Goal: Task Accomplishment & Management: Manage account settings

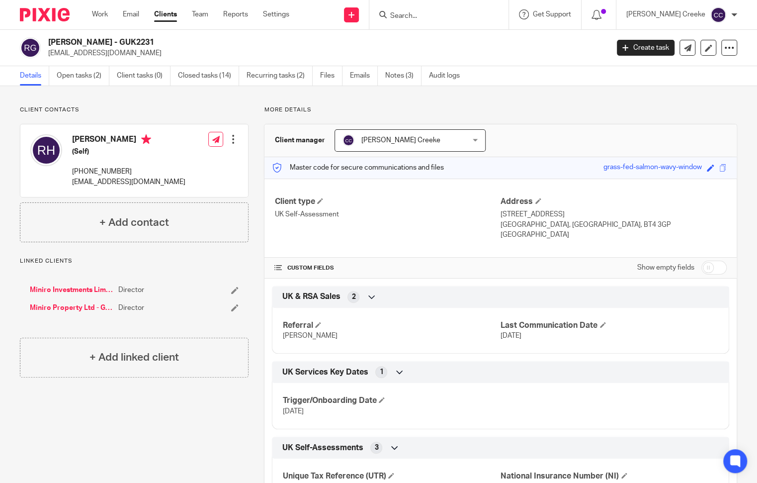
drag, startPoint x: 16, startPoint y: 116, endPoint x: 22, endPoint y: 105, distance: 12.5
click at [16, 116] on div "Client contacts Robert Herring (Self) +44 7787 243275 robherring3@gmail.com Edi…" at bounding box center [126, 380] width 244 height 548
click at [97, 11] on link "Work" at bounding box center [100, 14] width 16 height 10
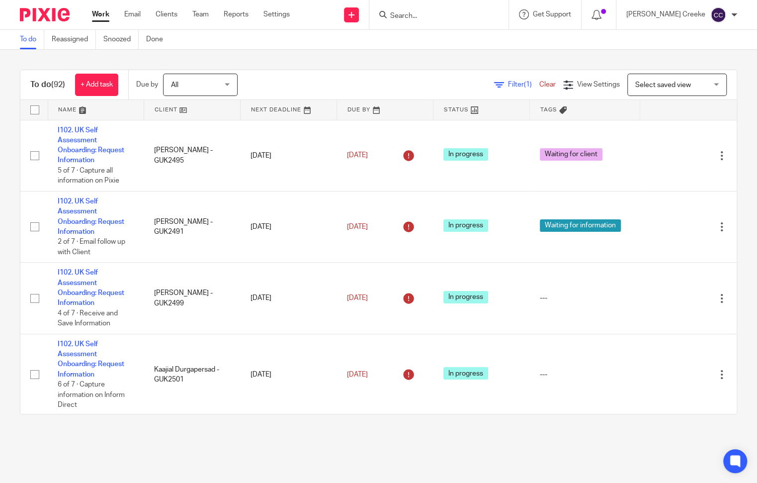
click at [657, 87] on span "Select saved view" at bounding box center [672, 84] width 73 height 21
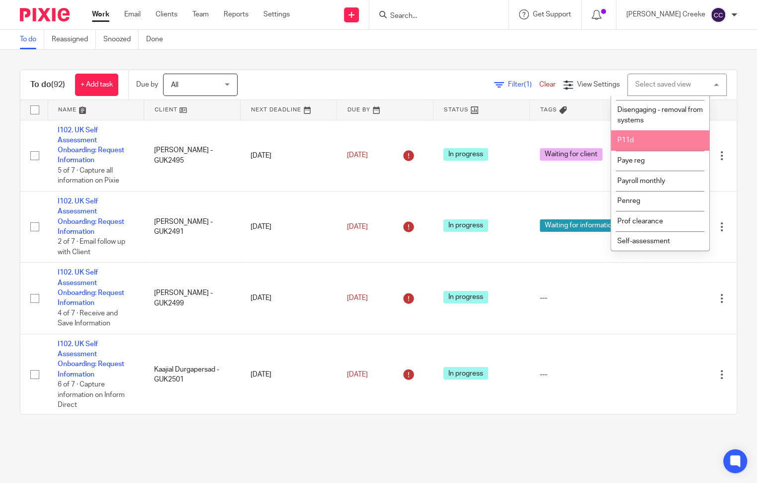
scroll to position [331, 0]
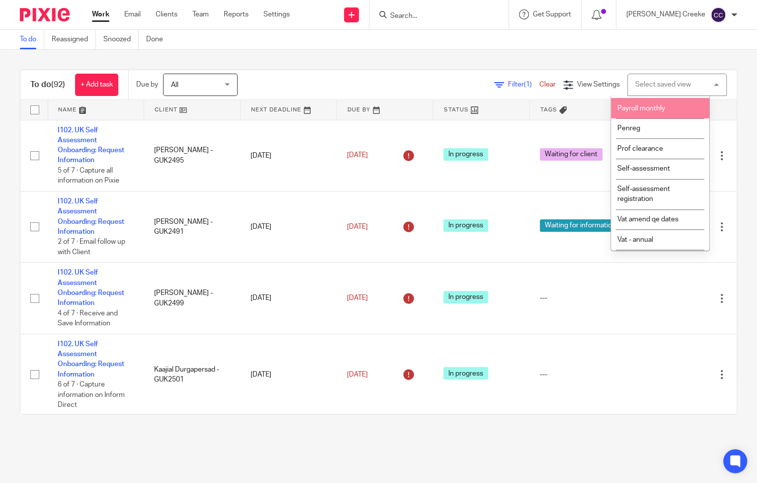
click at [652, 112] on span "Payroll monthly" at bounding box center [642, 108] width 48 height 7
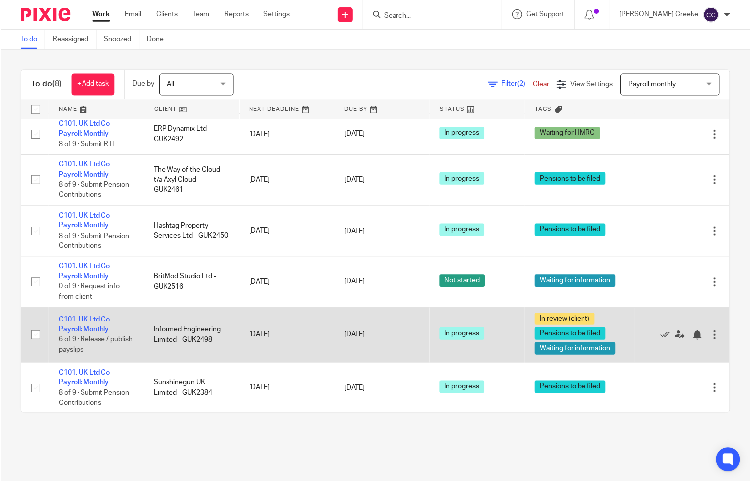
scroll to position [109, 0]
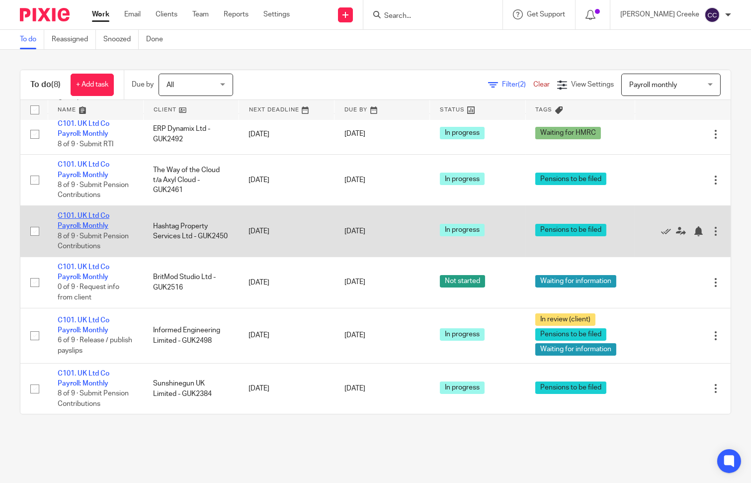
drag, startPoint x: 102, startPoint y: 219, endPoint x: 93, endPoint y: 215, distance: 10.3
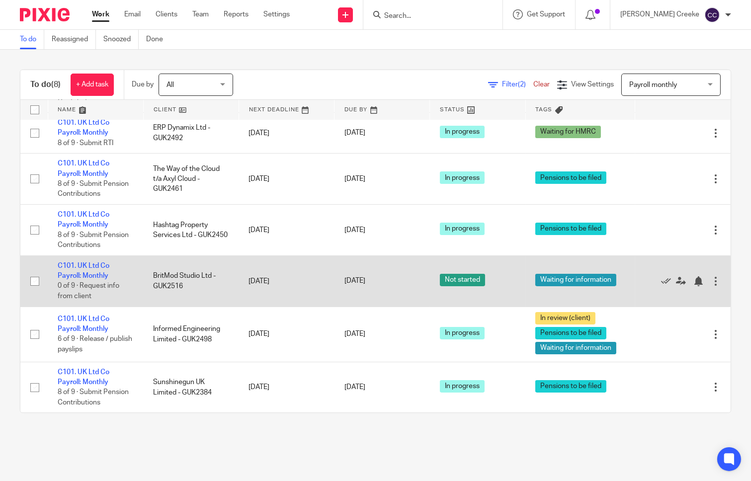
scroll to position [110, 0]
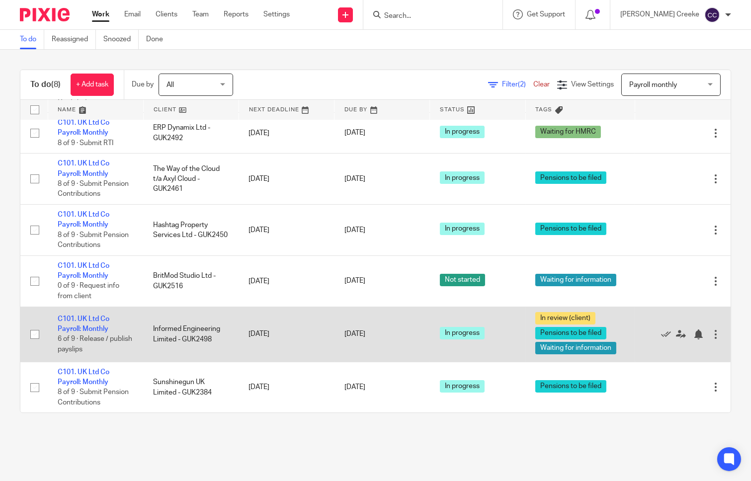
drag, startPoint x: 92, startPoint y: 322, endPoint x: 75, endPoint y: 313, distance: 19.4
drag, startPoint x: 75, startPoint y: 313, endPoint x: 76, endPoint y: 318, distance: 5.1
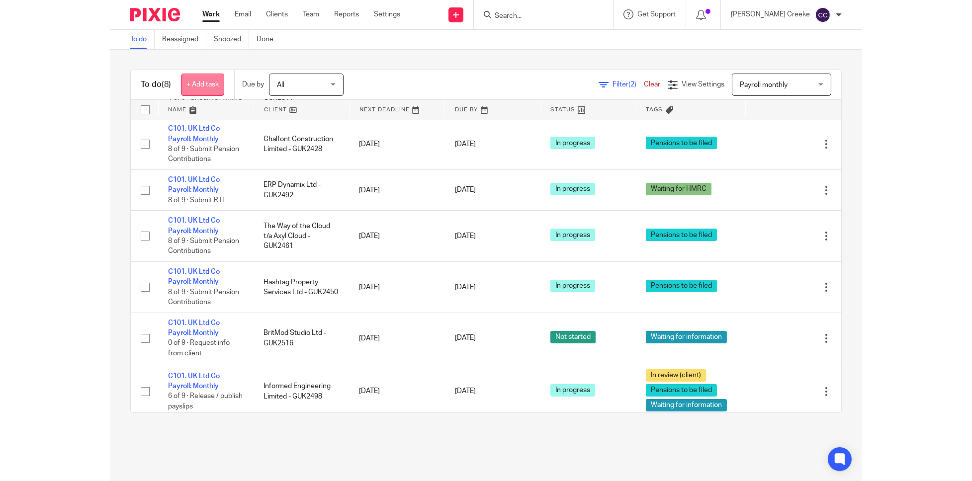
scroll to position [0, 0]
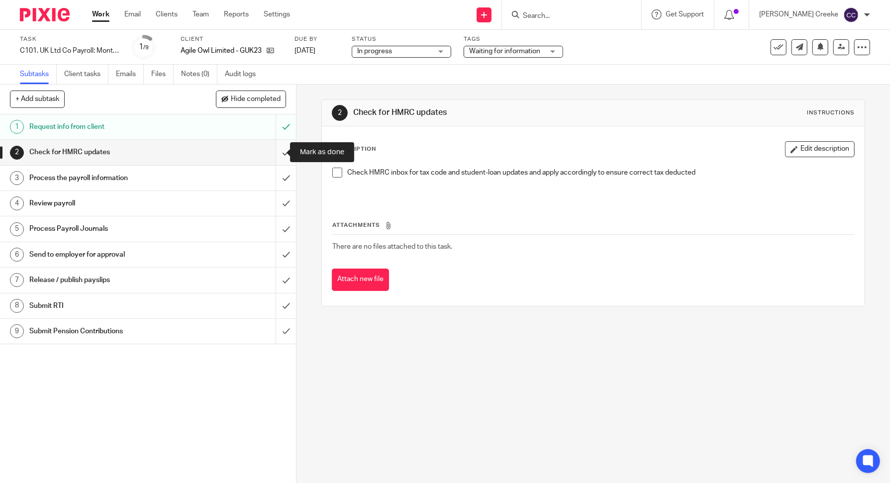
click at [275, 153] on input "submit" at bounding box center [148, 152] width 296 height 25
click at [278, 180] on input "submit" at bounding box center [148, 178] width 296 height 25
drag, startPoint x: 278, startPoint y: 204, endPoint x: 272, endPoint y: 226, distance: 22.8
click at [278, 205] on input "submit" at bounding box center [148, 203] width 296 height 25
drag, startPoint x: 273, startPoint y: 227, endPoint x: 273, endPoint y: 236, distance: 9.4
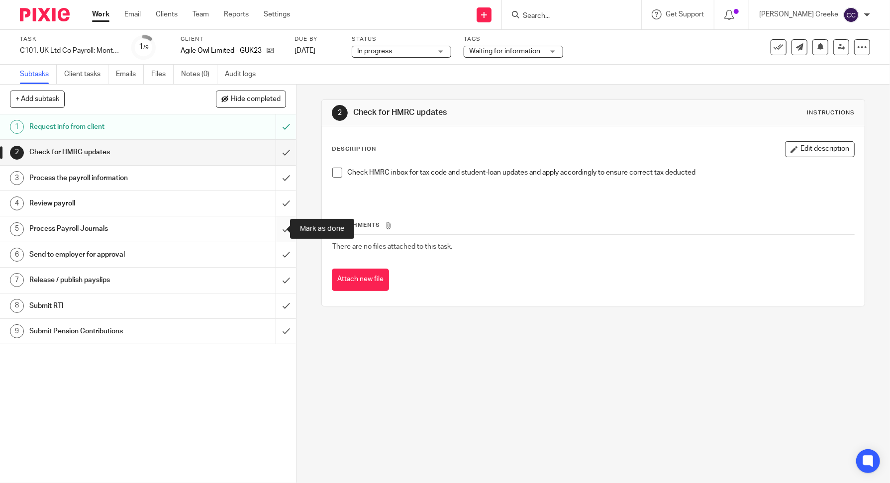
click at [273, 228] on input "submit" at bounding box center [148, 228] width 296 height 25
click at [275, 249] on input "submit" at bounding box center [148, 254] width 296 height 25
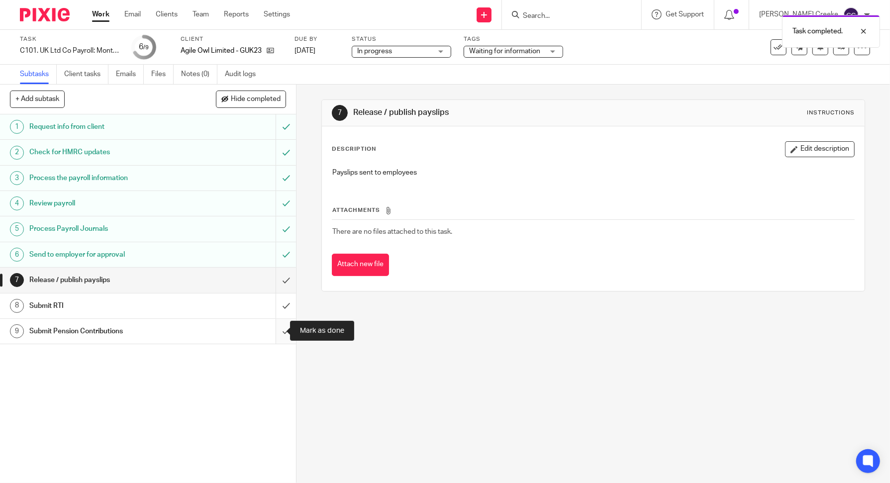
click at [269, 332] on input "submit" at bounding box center [148, 331] width 296 height 25
drag, startPoint x: 0, startPoint y: 0, endPoint x: 498, endPoint y: 51, distance: 500.4
click at [497, 51] on span "Waiting for information" at bounding box center [504, 51] width 71 height 7
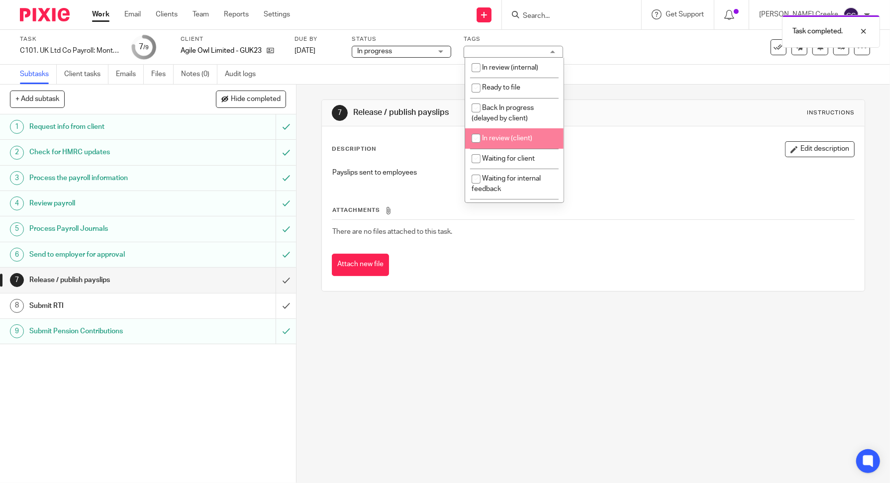
click at [508, 134] on li "In review (client)" at bounding box center [514, 138] width 98 height 20
checkbox input "true"
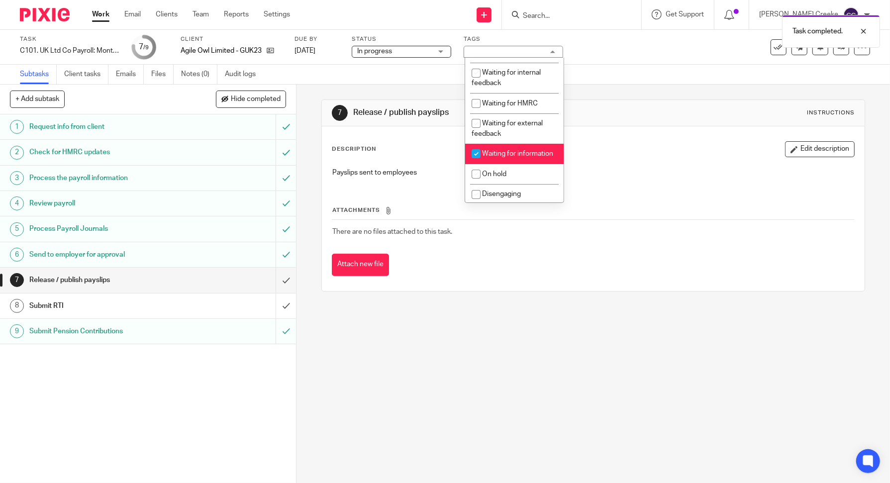
scroll to position [110, 0]
click at [499, 155] on li "Waiting for information" at bounding box center [514, 149] width 98 height 20
checkbox input "false"
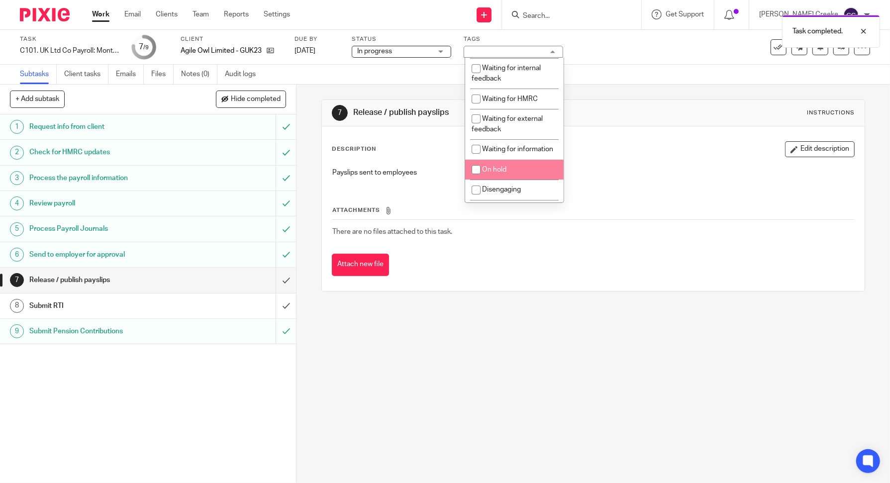
drag, startPoint x: 437, startPoint y: 388, endPoint x: 255, endPoint y: 3, distance: 425.8
click at [436, 381] on div "7 Release / publish payslips Instructions Description Edit description Payslips…" at bounding box center [592, 284] width 593 height 398
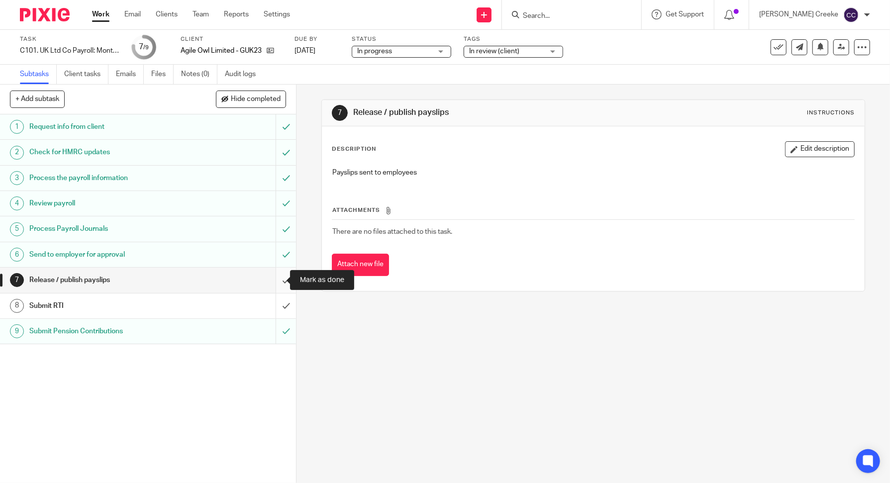
click at [278, 283] on input "submit" at bounding box center [148, 280] width 296 height 25
click at [278, 310] on input "submit" at bounding box center [148, 305] width 296 height 25
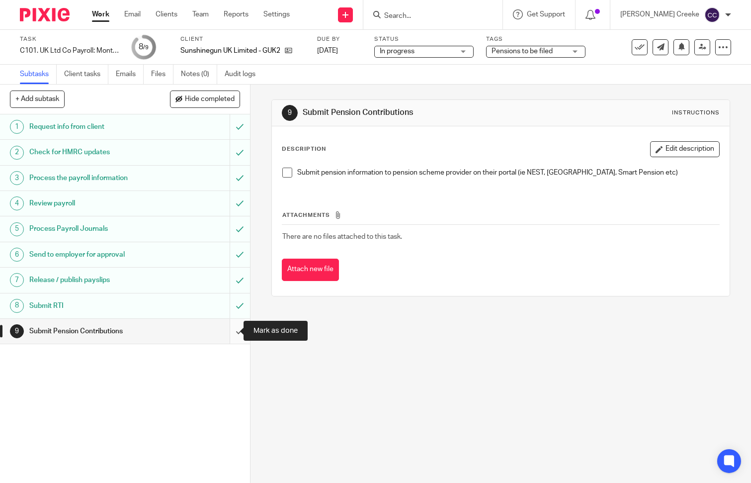
click at [229, 329] on input "submit" at bounding box center [125, 331] width 250 height 25
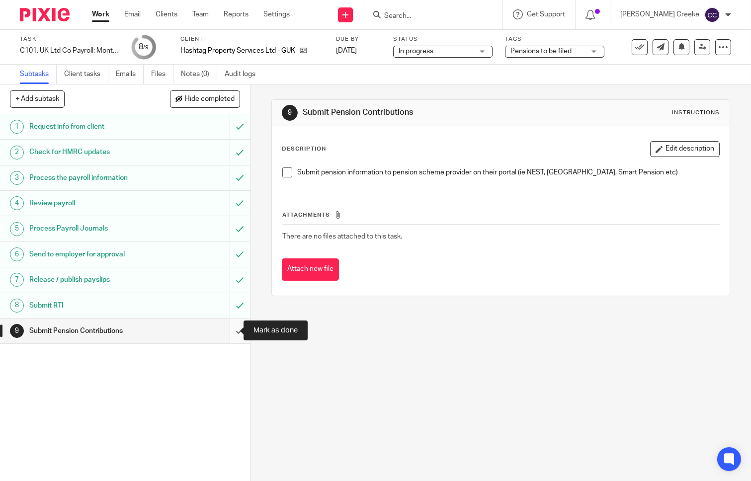
click at [225, 333] on input "submit" at bounding box center [125, 331] width 250 height 25
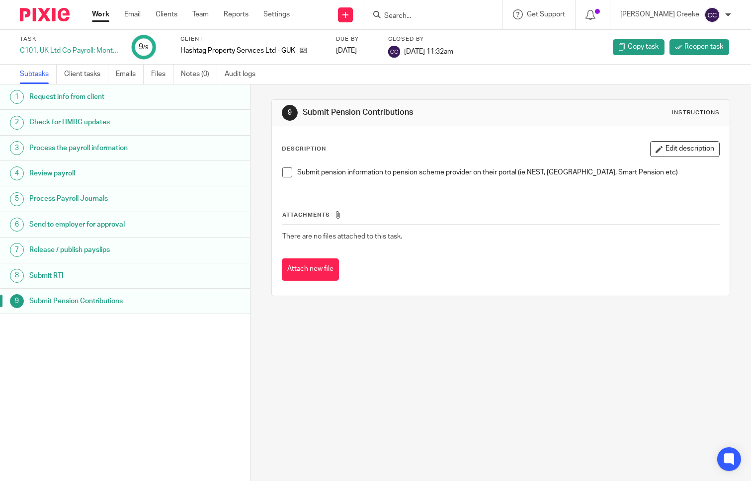
drag, startPoint x: 452, startPoint y: 385, endPoint x: 453, endPoint y: 371, distance: 14.5
click at [452, 385] on div "9 Submit Pension Contributions Instructions Description Edit description Submit…" at bounding box center [501, 283] width 501 height 397
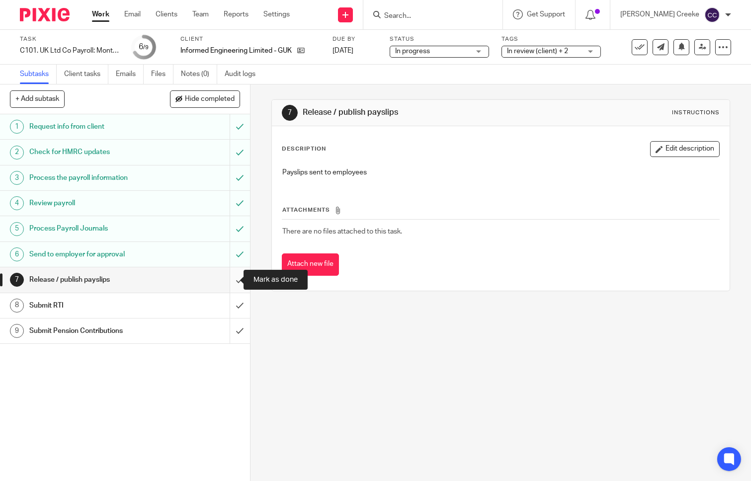
click at [227, 280] on input "submit" at bounding box center [125, 280] width 250 height 25
click at [227, 305] on input "submit" at bounding box center [125, 305] width 250 height 25
drag, startPoint x: 231, startPoint y: 328, endPoint x: 197, endPoint y: 162, distance: 169.0
click at [231, 327] on input "submit" at bounding box center [125, 331] width 250 height 25
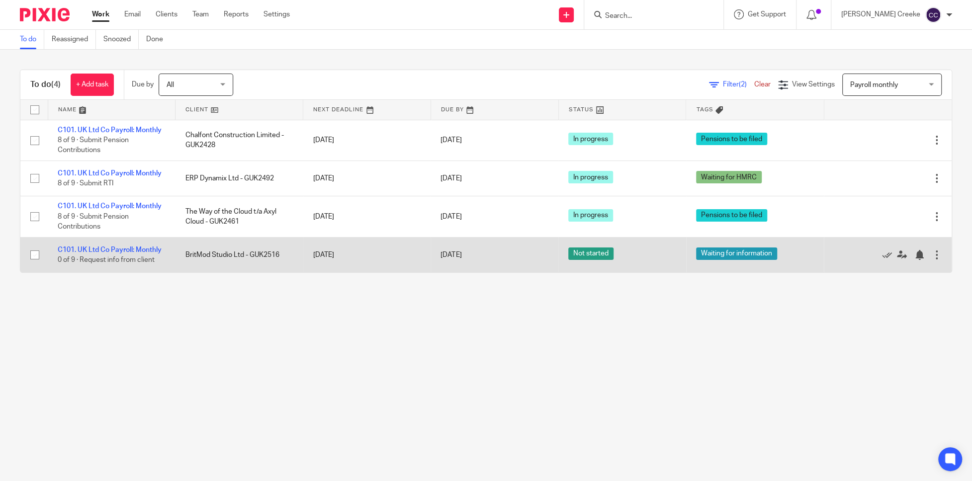
drag, startPoint x: 144, startPoint y: 247, endPoint x: 139, endPoint y: 264, distance: 17.6
click at [100, 300] on main "To do Reassigned Snoozed Done To do (4) + Add task Due by All All Today Tomorro…" at bounding box center [486, 240] width 972 height 481
click at [137, 250] on link "C101. UK Ltd Co Payroll: Monthly" at bounding box center [110, 250] width 104 height 7
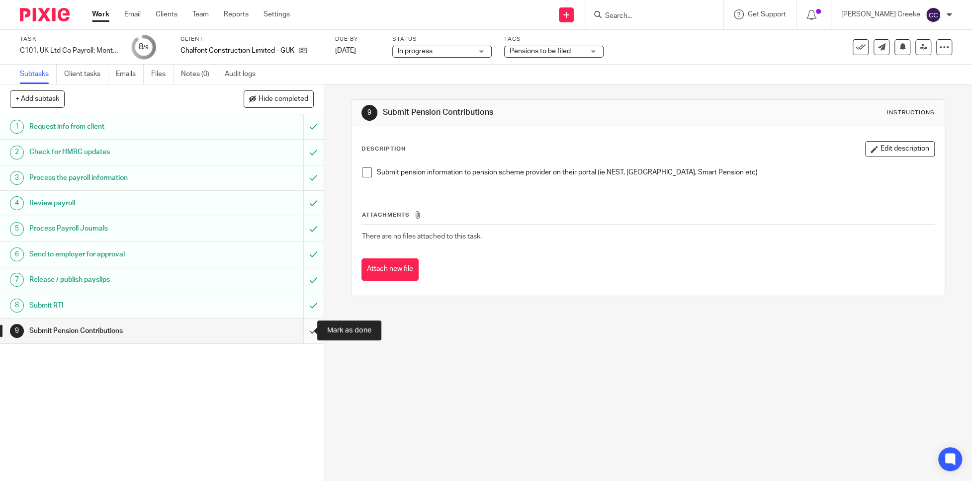
click at [299, 331] on input "submit" at bounding box center [162, 331] width 324 height 25
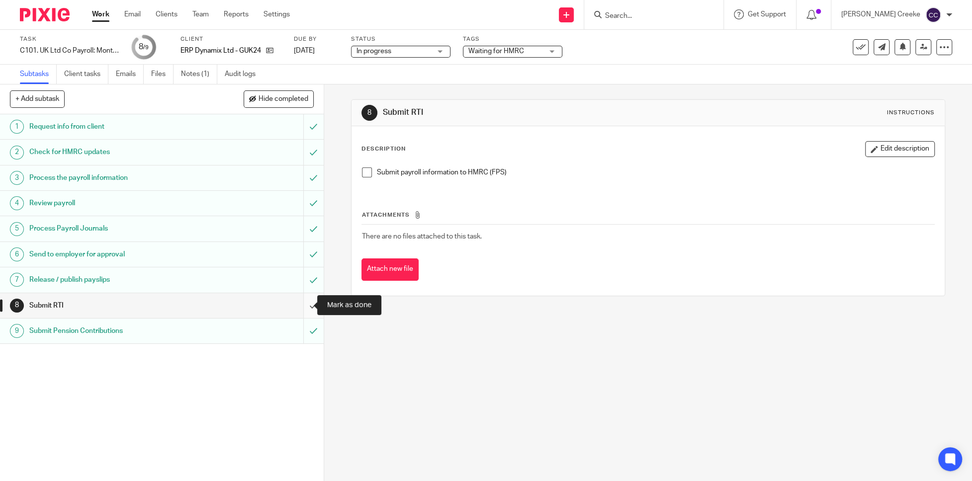
click at [304, 304] on input "submit" at bounding box center [162, 305] width 324 height 25
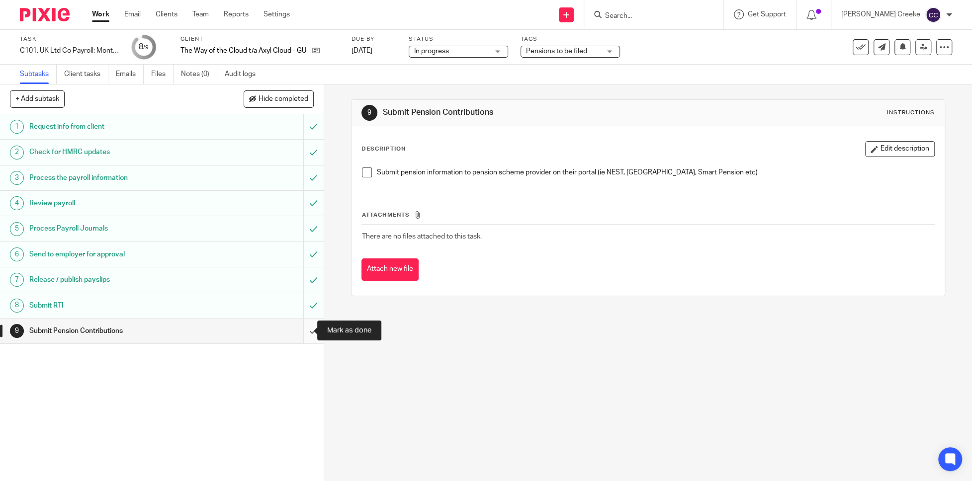
click at [300, 334] on input "submit" at bounding box center [162, 331] width 324 height 25
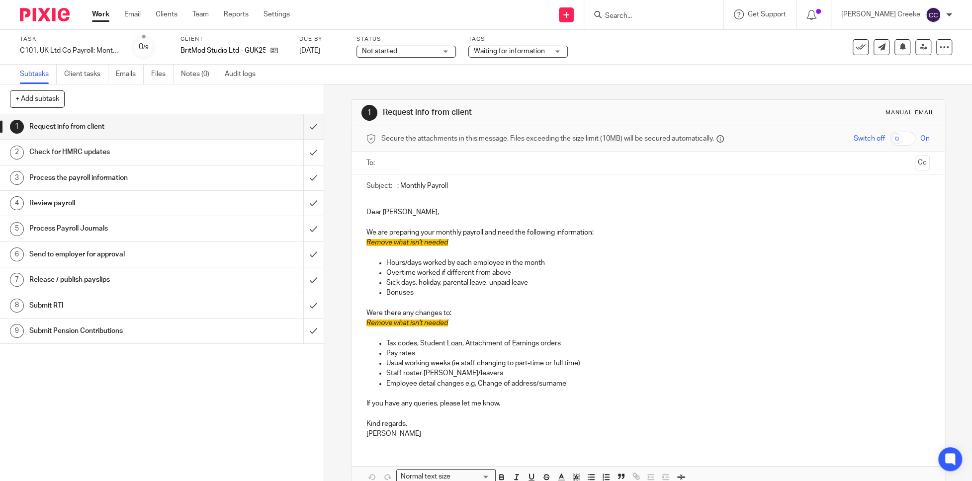
click at [528, 51] on span "Waiting for information" at bounding box center [509, 51] width 71 height 7
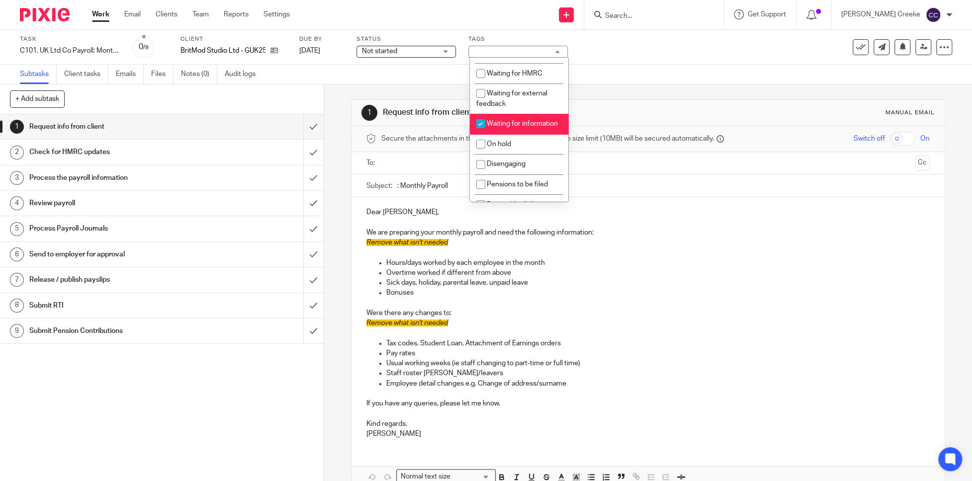
scroll to position [166, 0]
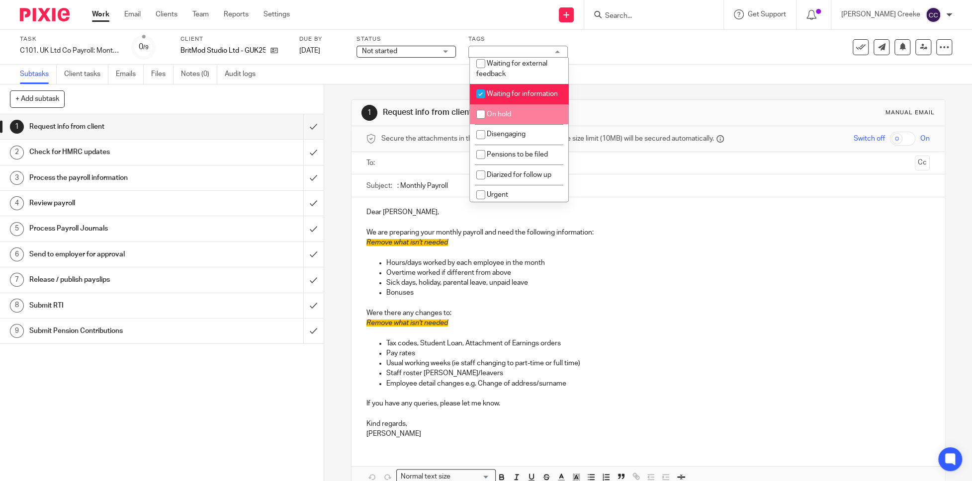
click at [509, 118] on span "On hold" at bounding box center [499, 114] width 24 height 7
checkbox input "true"
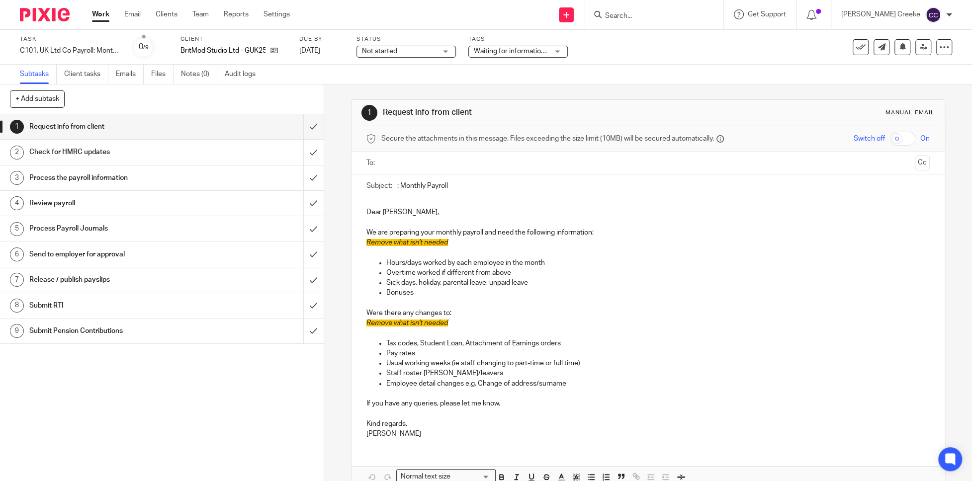
click at [654, 58] on div "Task C101. UK Ltd Co Payroll: Monthly Save C101. UK Ltd Co Payroll: Monthly 0 /…" at bounding box center [408, 47] width 777 height 24
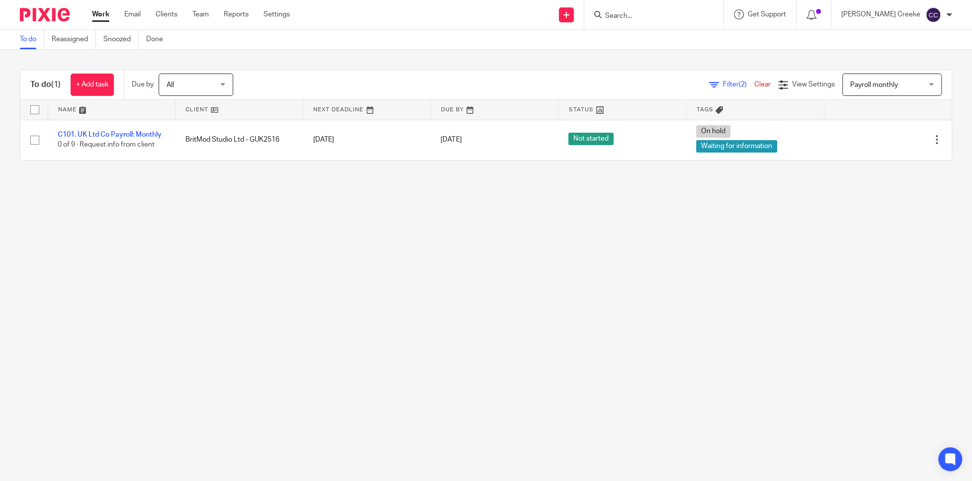
click at [671, 20] on div at bounding box center [653, 14] width 139 height 29
click at [672, 17] on input "Search" at bounding box center [649, 16] width 90 height 9
type input "inn"
click at [703, 29] on div "Inn er Media Limited - GUK2487 Rod Sheriff < [EMAIL_ADDRESS][DOMAIN_NAME] >" at bounding box center [686, 42] width 184 height 39
click at [695, 46] on link at bounding box center [686, 42] width 168 height 23
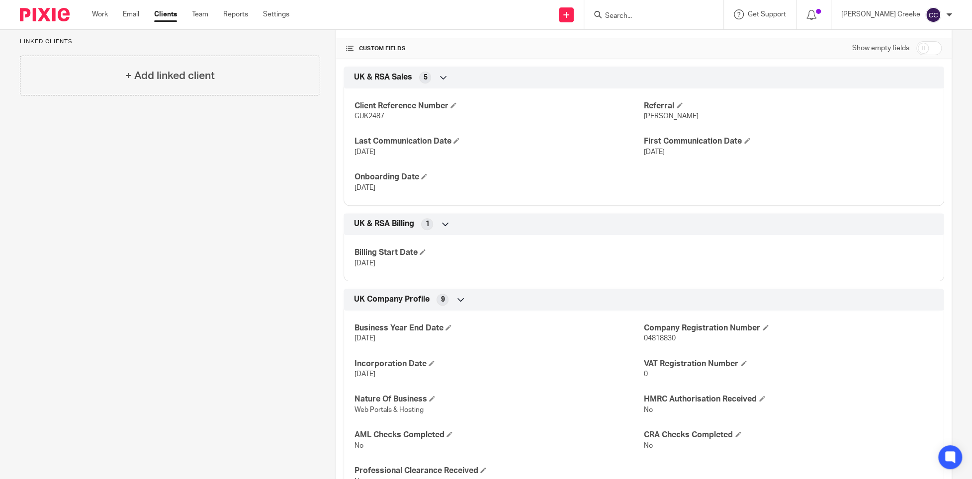
scroll to position [110, 0]
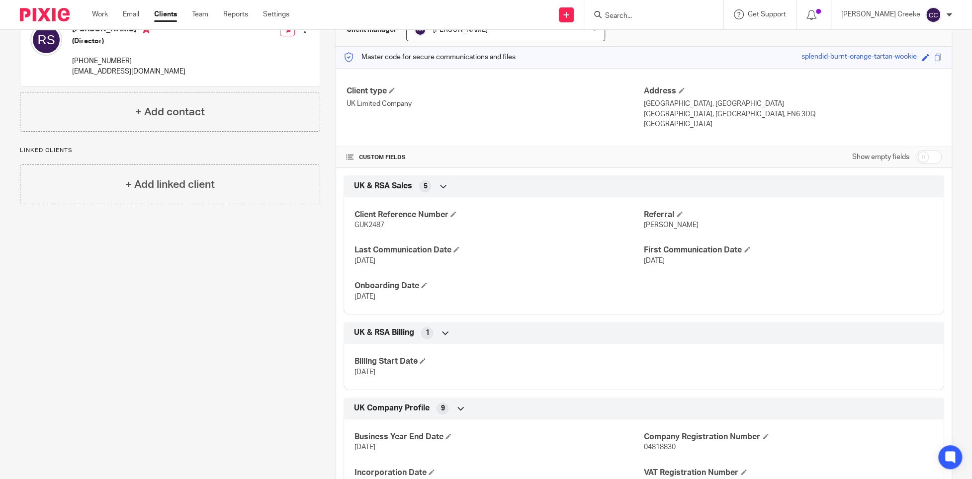
click at [918, 159] on input "checkbox" at bounding box center [929, 157] width 25 height 14
checkbox input "true"
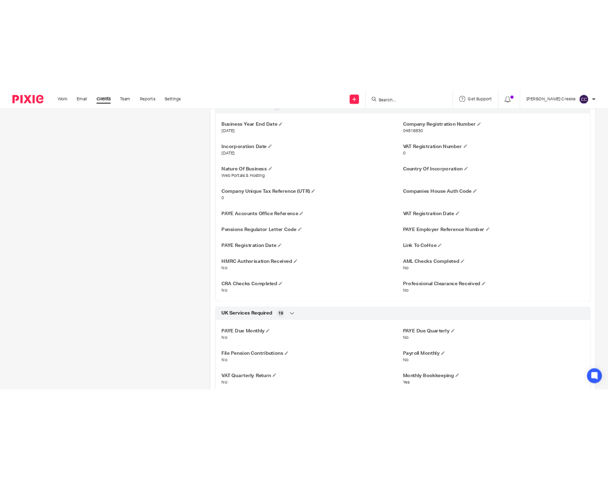
scroll to position [553, 0]
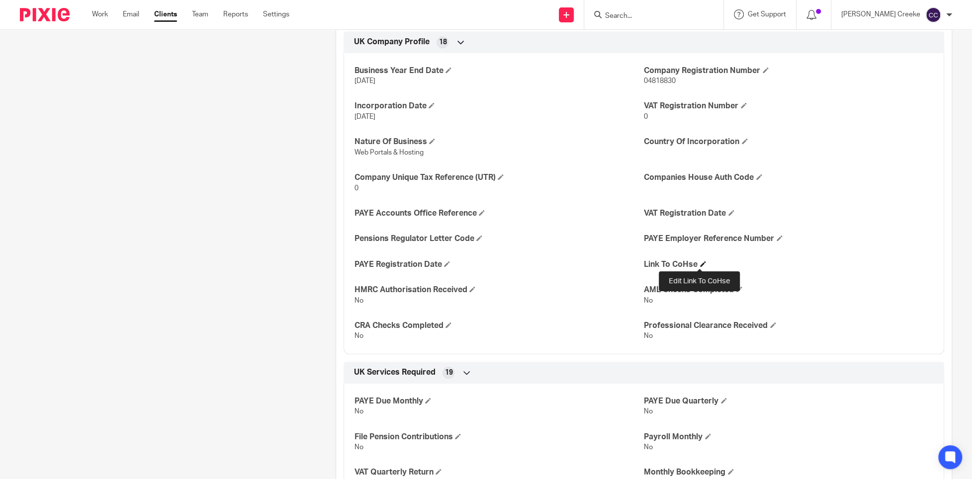
click at [700, 265] on span at bounding box center [703, 264] width 6 height 6
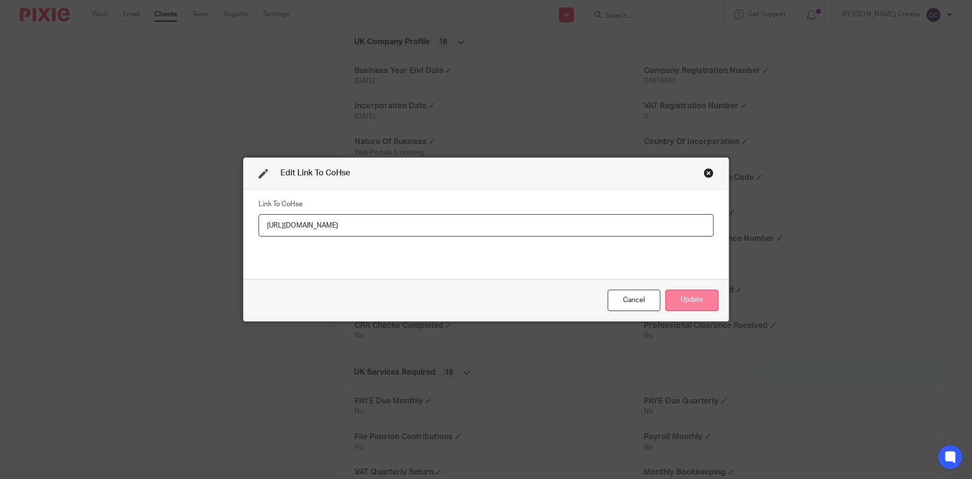
type input "[URL][DOMAIN_NAME]"
click at [679, 294] on button "Update" at bounding box center [691, 300] width 53 height 21
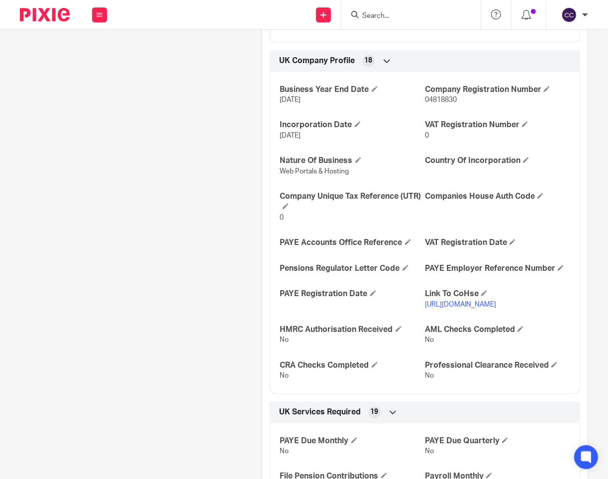
click at [461, 305] on link "[URL][DOMAIN_NAME]" at bounding box center [460, 304] width 71 height 7
